Goal: Task Accomplishment & Management: Manage account settings

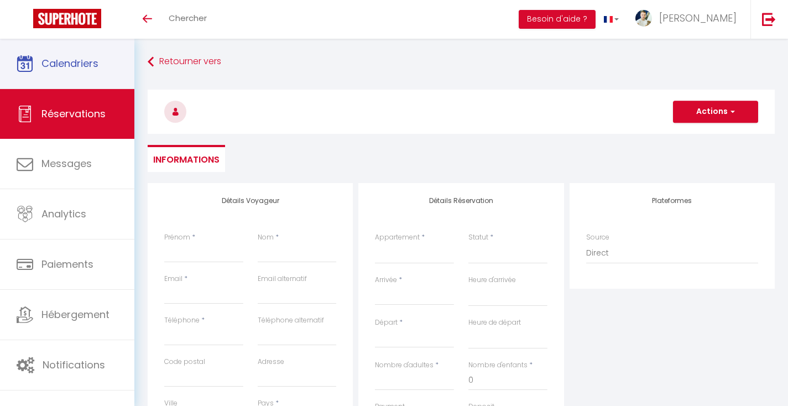
select select
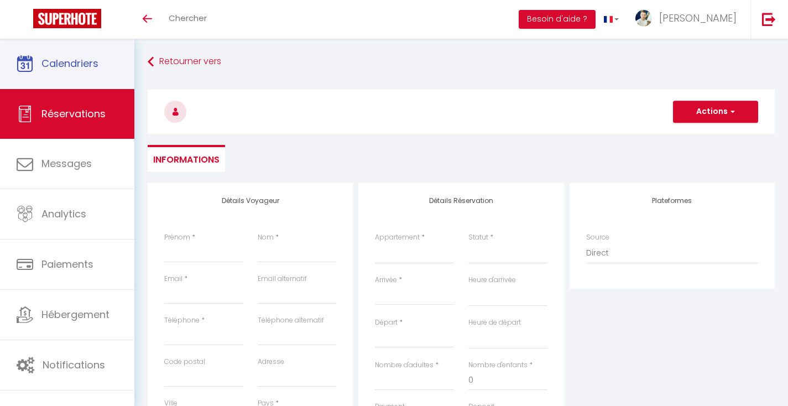
select select
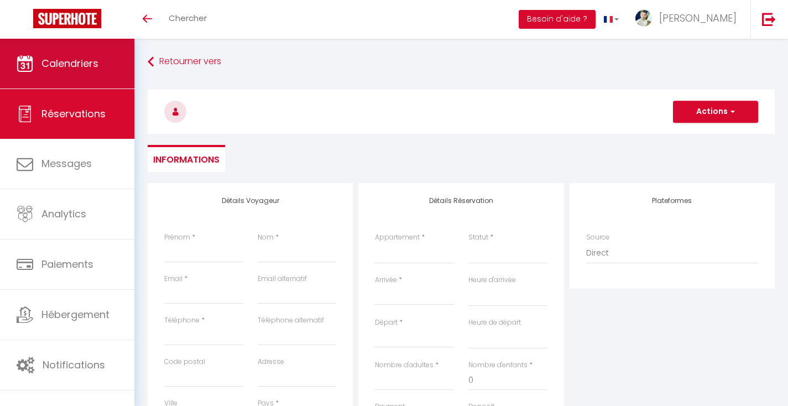
click at [76, 76] on link "Calendriers" at bounding box center [67, 64] width 134 height 50
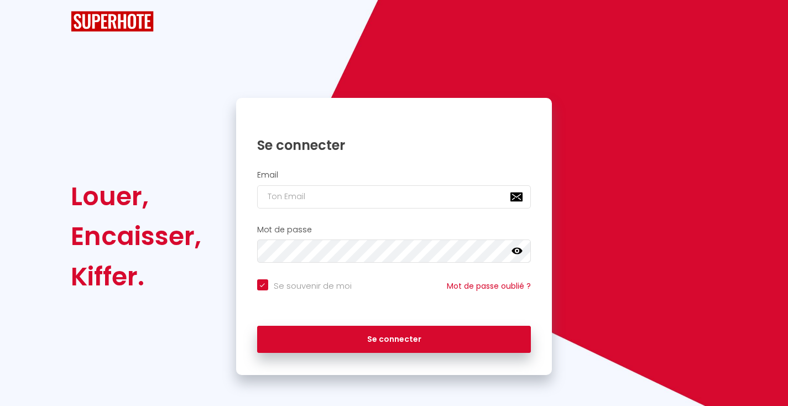
checkbox input "true"
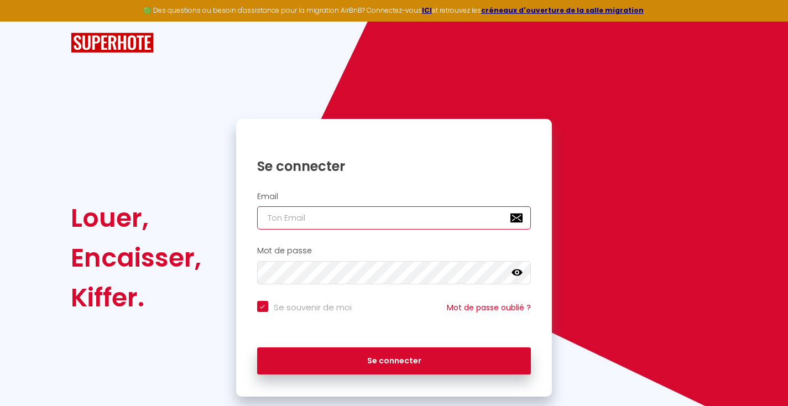
type input "[EMAIL_ADDRESS][DOMAIN_NAME]"
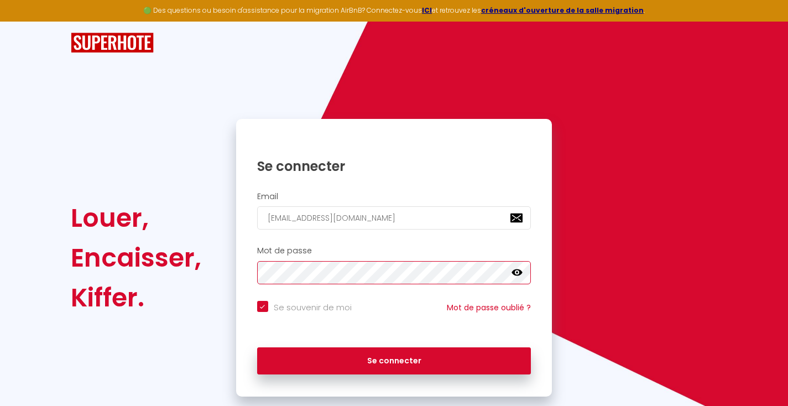
click at [394, 359] on button "Se connecter" at bounding box center [394, 361] width 274 height 28
checkbox input "true"
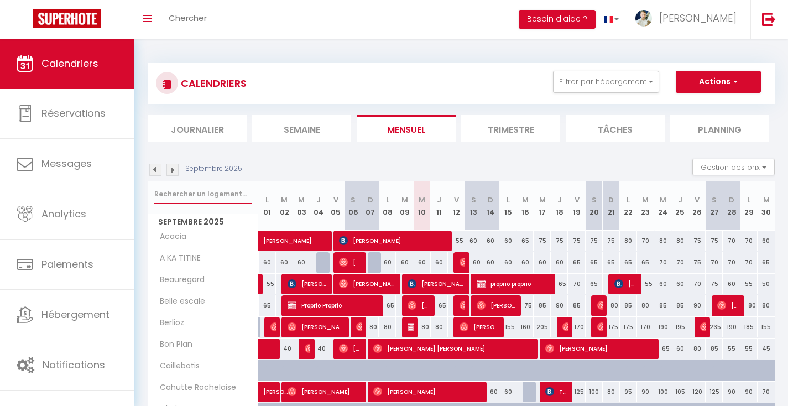
click at [194, 187] on input "text" at bounding box center [203, 194] width 98 height 20
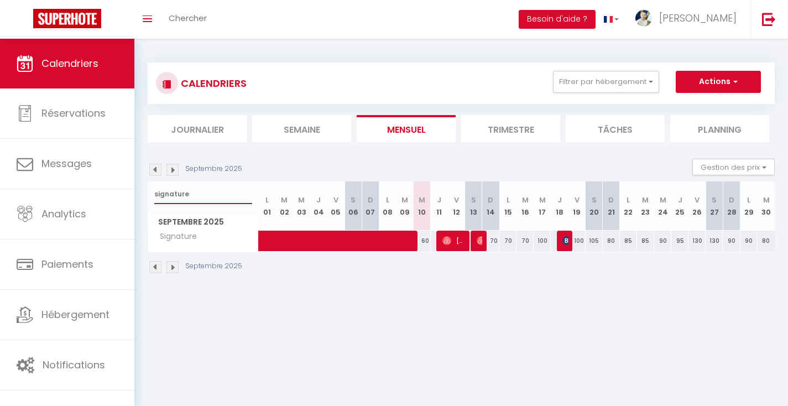
type input "signature"
click at [391, 240] on span at bounding box center [385, 241] width 229 height 21
select select "OK"
select select "KO"
select select "0"
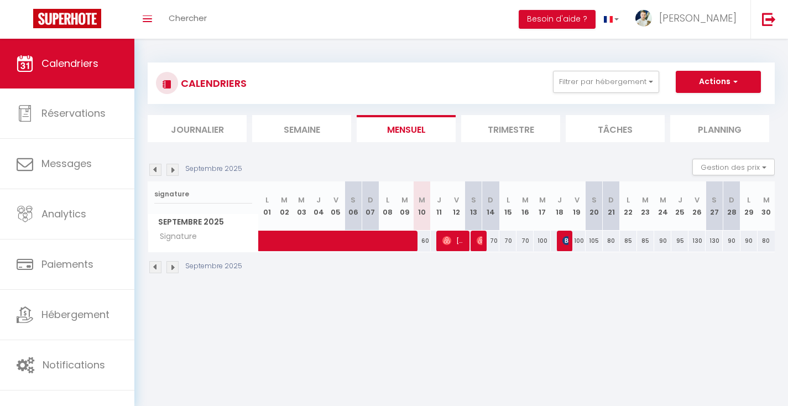
select select "0"
select select "1"
select select
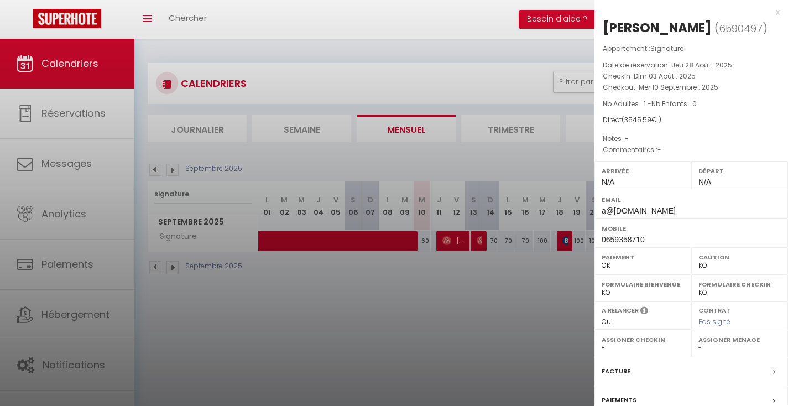
select select "44562"
drag, startPoint x: 445, startPoint y: 157, endPoint x: 394, endPoint y: 155, distance: 50.9
click at [445, 157] on div at bounding box center [394, 203] width 788 height 406
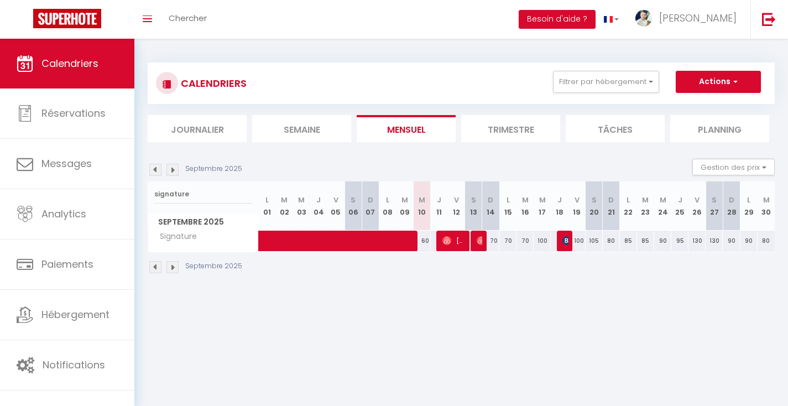
click at [268, 246] on link at bounding box center [267, 241] width 17 height 21
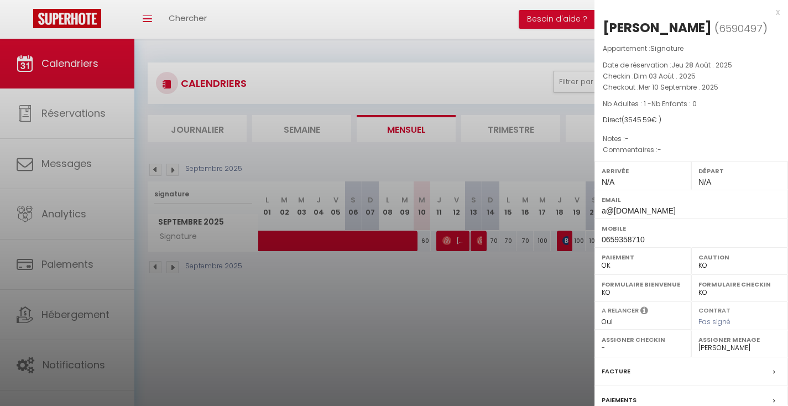
click at [352, 321] on div at bounding box center [394, 203] width 788 height 406
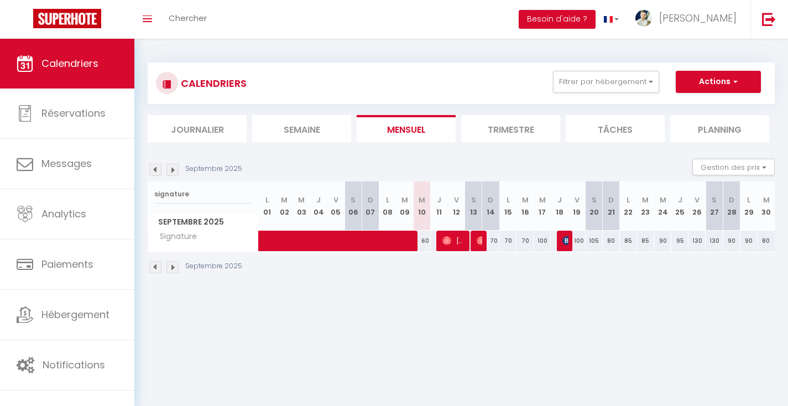
click at [425, 134] on li "Mensuel" at bounding box center [406, 128] width 99 height 27
click at [174, 195] on input "signature" at bounding box center [203, 194] width 98 height 20
click at [173, 194] on input "signature" at bounding box center [203, 194] width 98 height 20
type input "a"
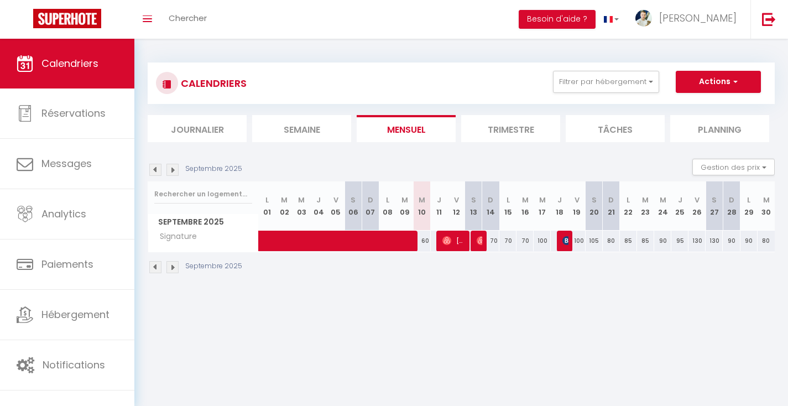
click at [225, 140] on li "Journalier" at bounding box center [197, 128] width 99 height 27
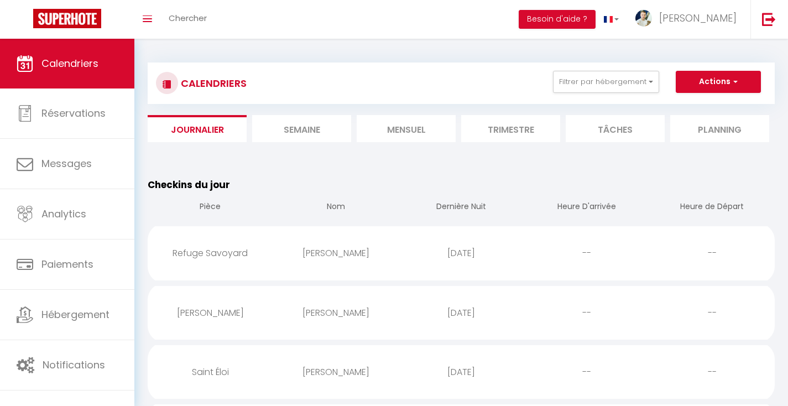
click at [311, 125] on li "Semaine" at bounding box center [301, 128] width 99 height 27
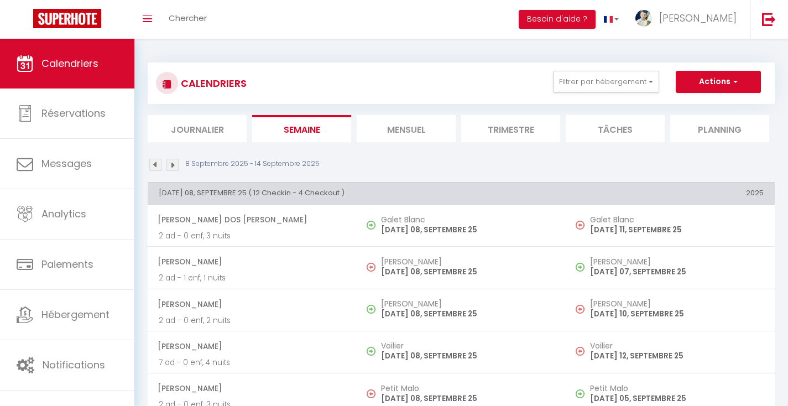
click at [412, 129] on li "Mensuel" at bounding box center [406, 128] width 99 height 27
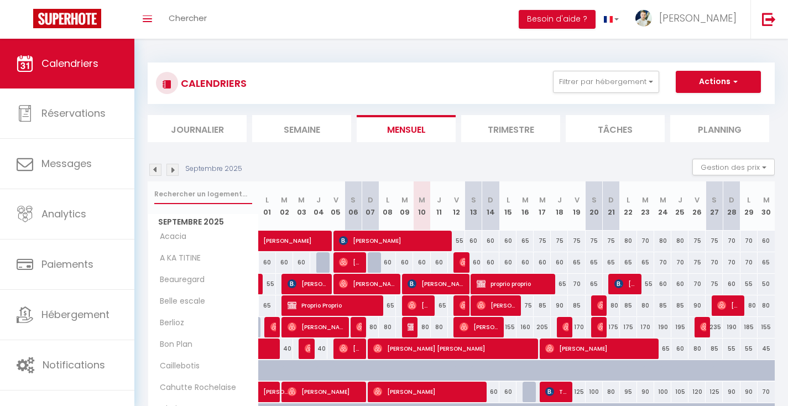
click at [184, 191] on input "text" at bounding box center [203, 194] width 98 height 20
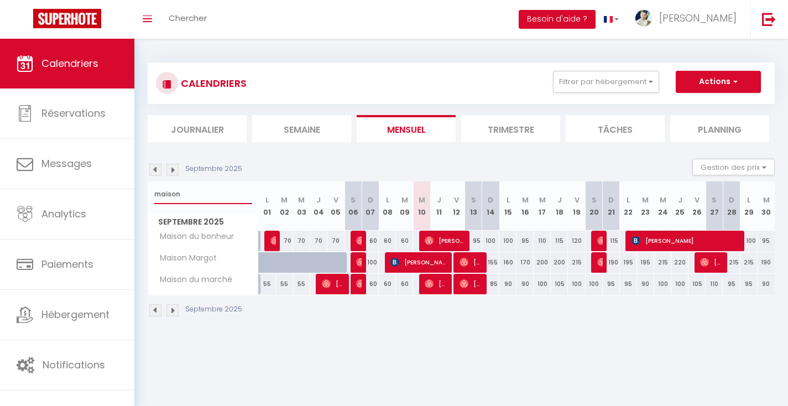
type input "maison"
click at [479, 280] on span "[PERSON_NAME]" at bounding box center [471, 283] width 23 height 21
select select "OK"
select select
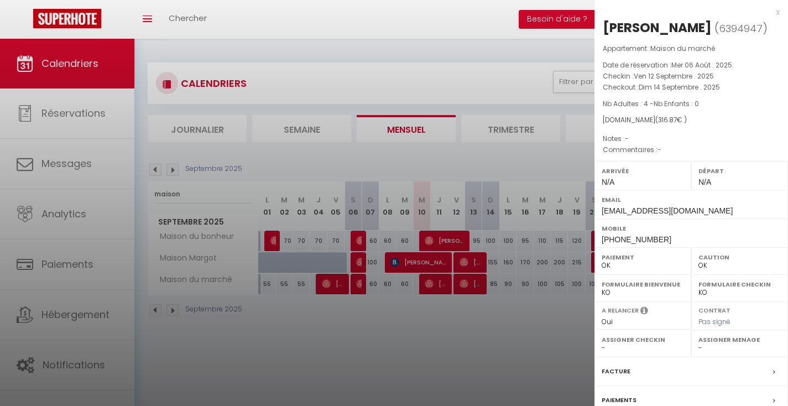
scroll to position [39, 0]
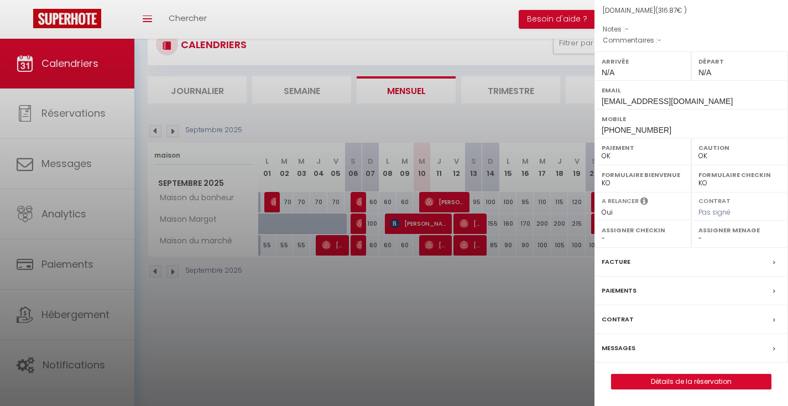
click at [700, 381] on link "Détails de la réservation" at bounding box center [691, 382] width 159 height 14
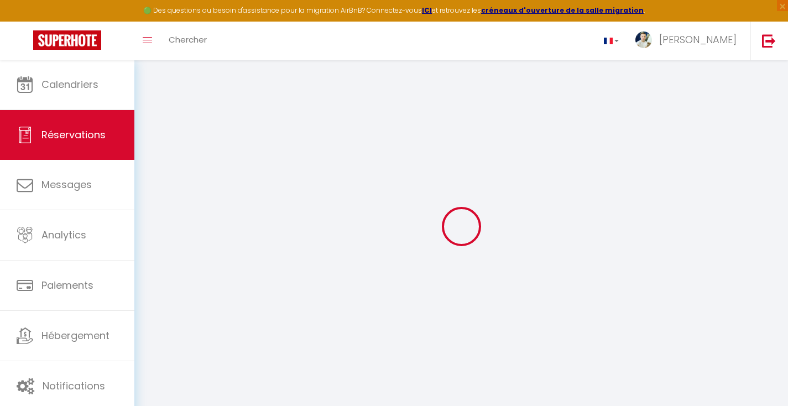
select select
checkbox input "false"
select select
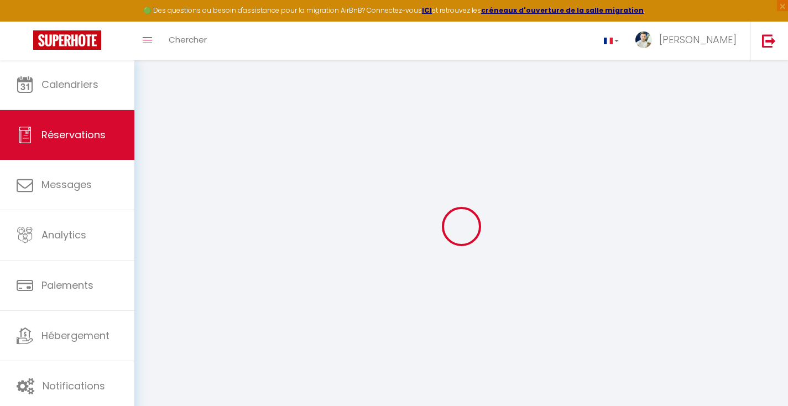
select select
checkbox input "false"
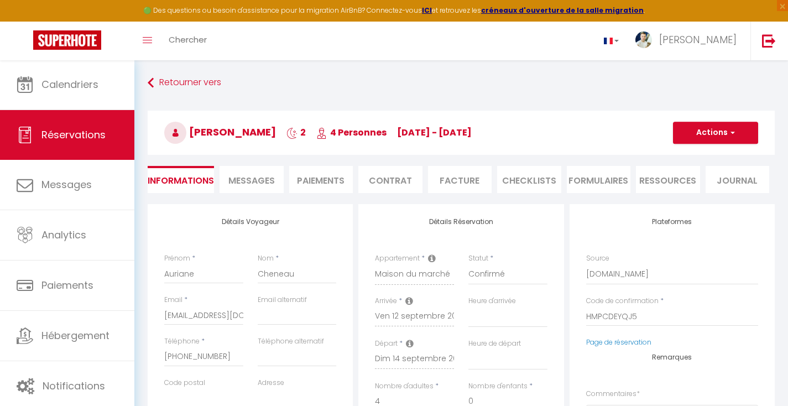
select select
checkbox input "false"
select select
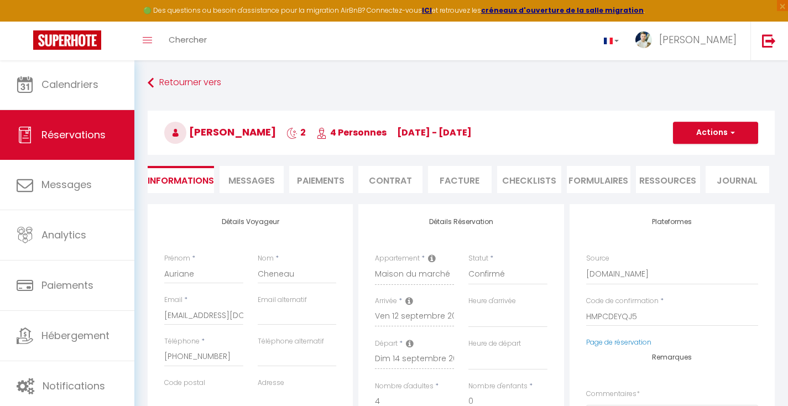
type input "70"
type input "12.87"
select select
checkbox input "false"
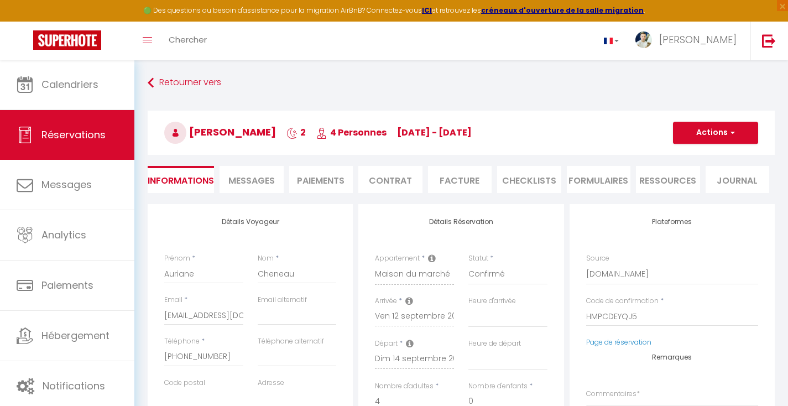
select select
checkbox input "false"
select select
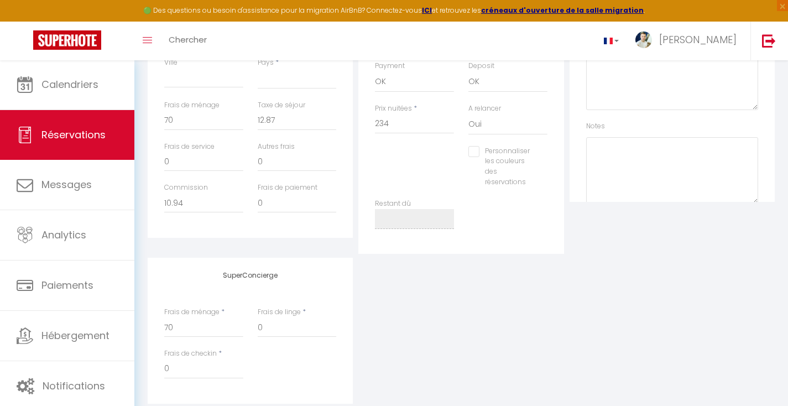
scroll to position [261, 0]
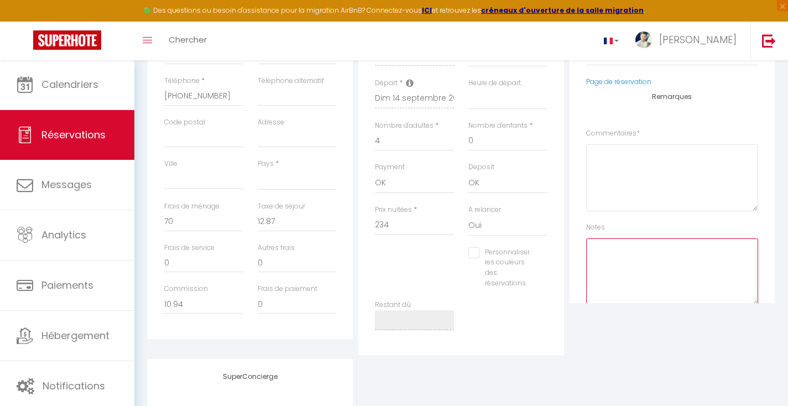
click at [626, 253] on textarea at bounding box center [672, 271] width 172 height 67
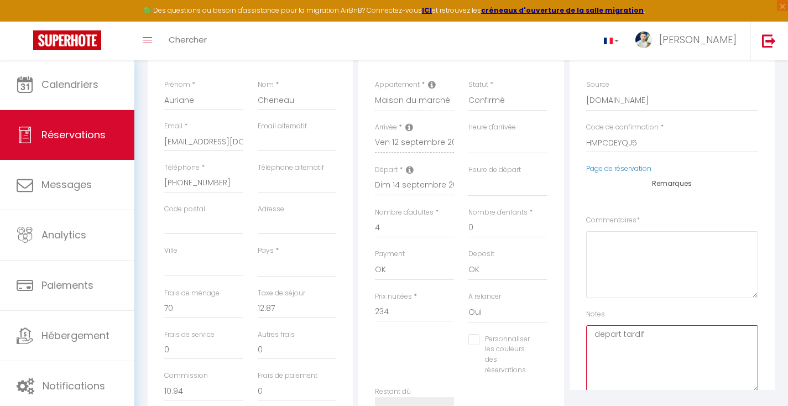
type textarea "depart tardif"
select select "13:00"
select select
checkbox input "false"
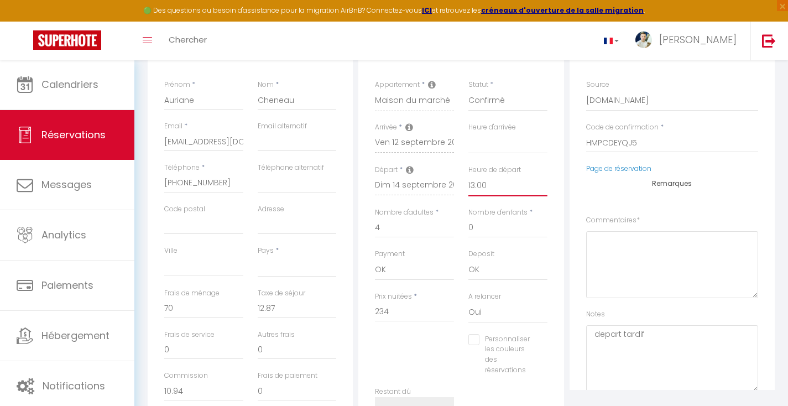
scroll to position [0, 0]
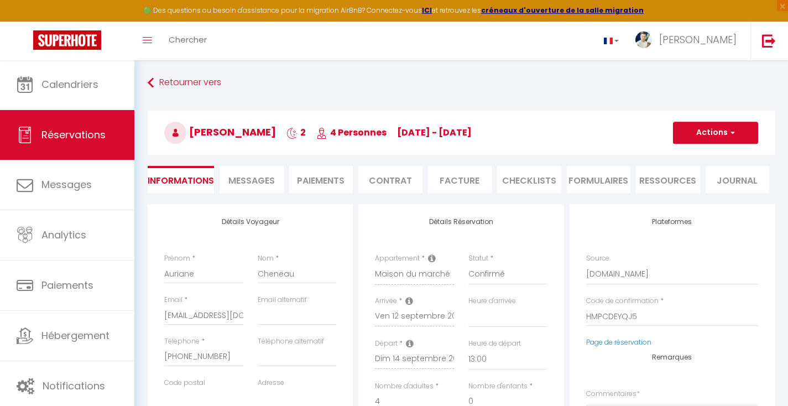
click at [709, 134] on button "Actions" at bounding box center [715, 133] width 85 height 22
click at [697, 157] on link "Enregistrer" at bounding box center [704, 157] width 87 height 14
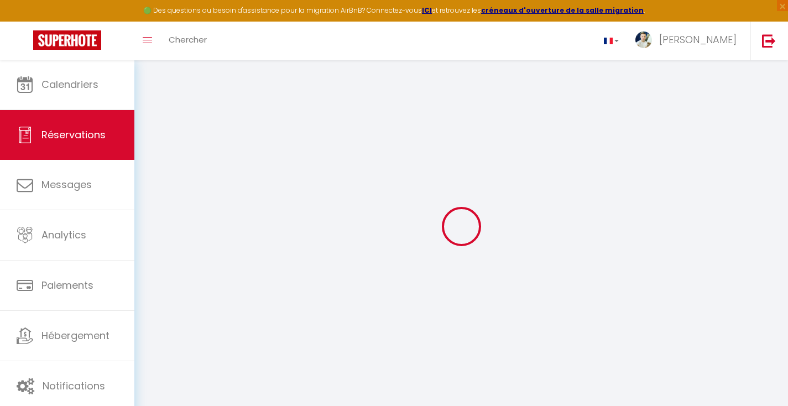
select select "not_cancelled"
